Goal: Check status: Check status

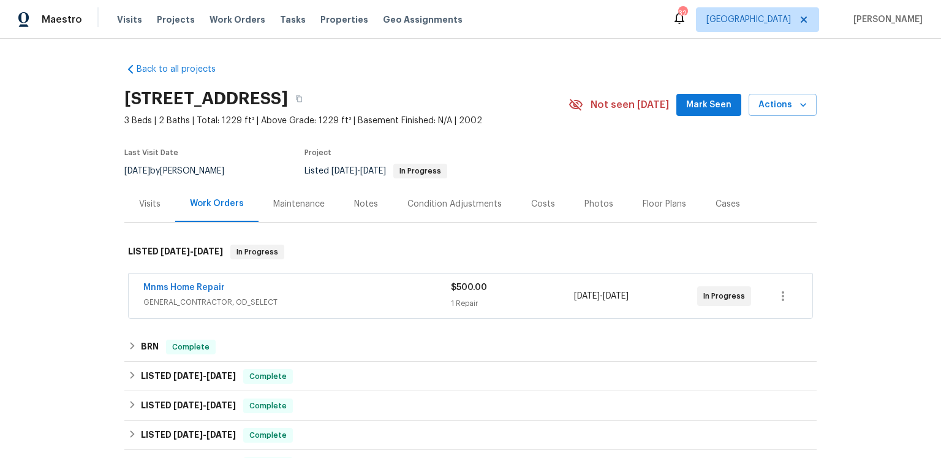
scroll to position [75, 0]
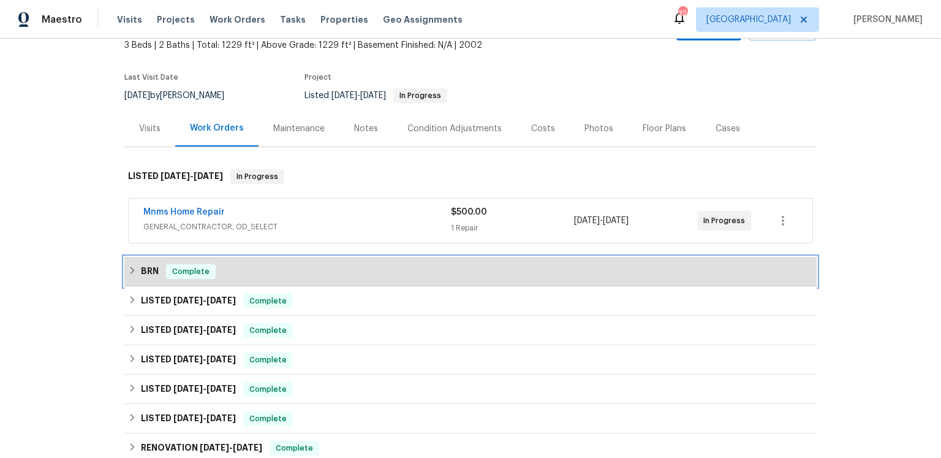
click at [154, 279] on h6 "BRN" at bounding box center [150, 271] width 18 height 15
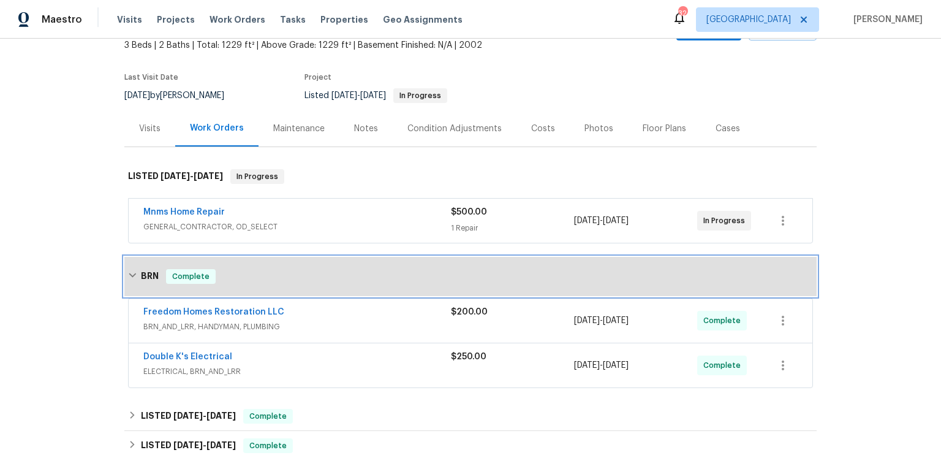
scroll to position [284, 0]
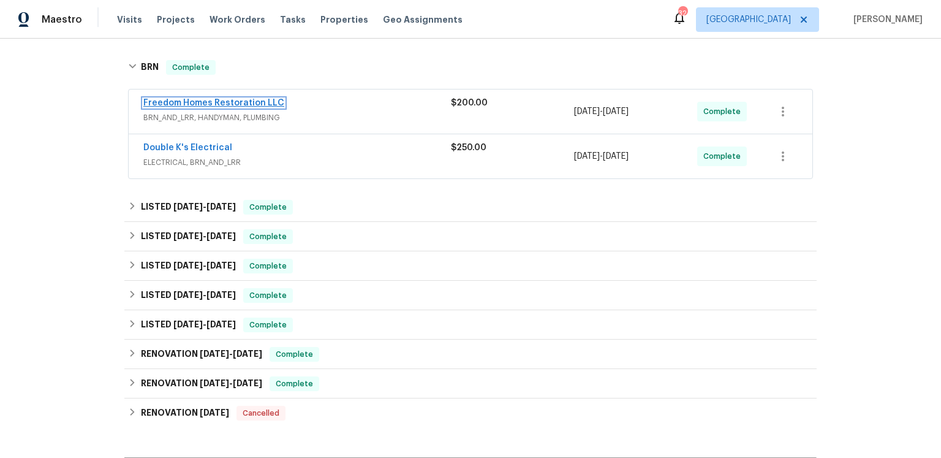
click at [274, 107] on link "Freedom Homes Restoration LLC" at bounding box center [213, 103] width 141 height 9
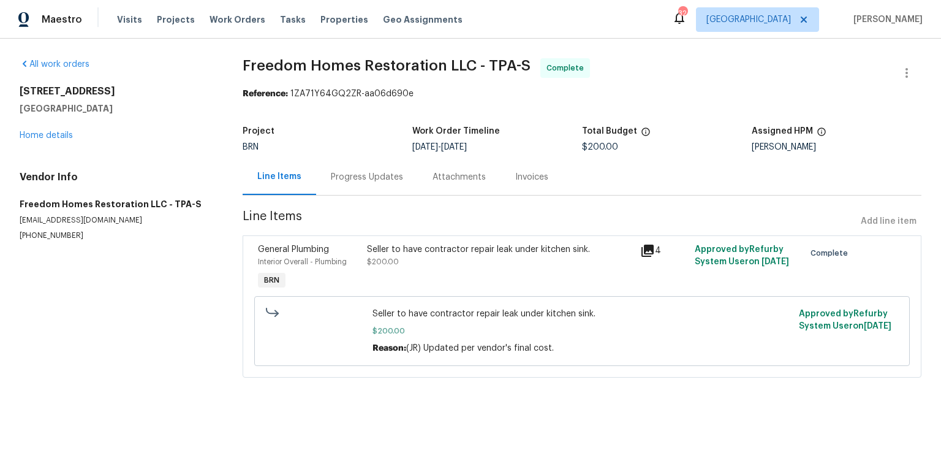
click at [403, 183] on div "Progress Updates" at bounding box center [367, 177] width 72 height 12
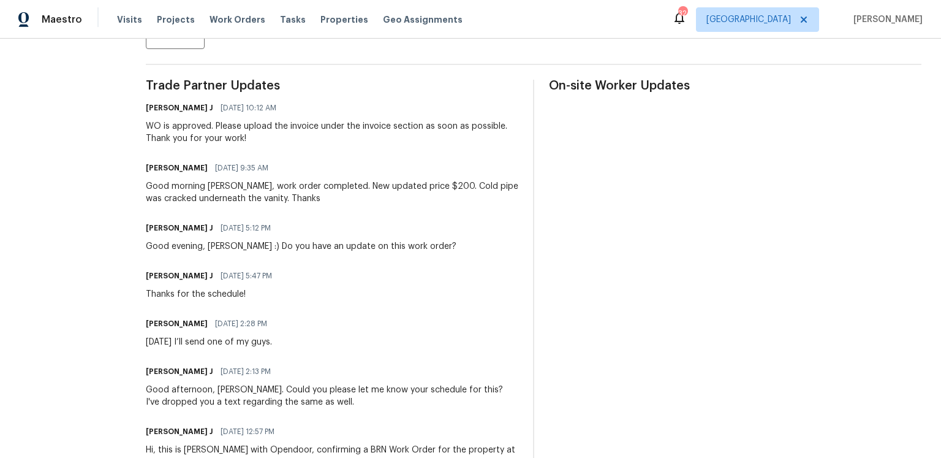
scroll to position [115, 0]
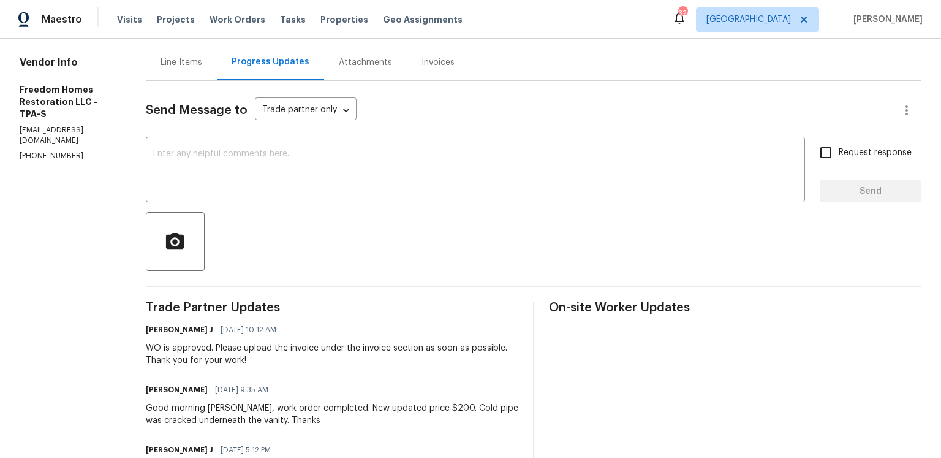
click at [392, 69] on div "Attachments" at bounding box center [365, 62] width 53 height 12
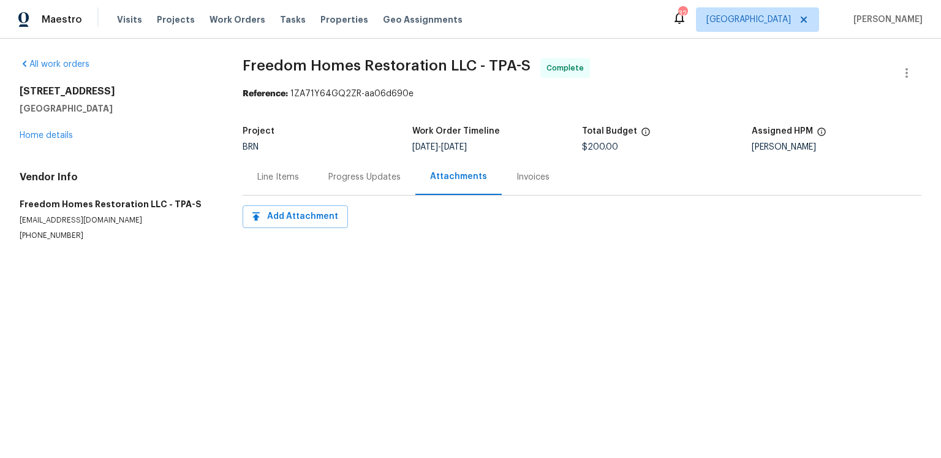
click at [564, 195] on div "Invoices" at bounding box center [533, 177] width 62 height 36
